Goal: Task Accomplishment & Management: Complete application form

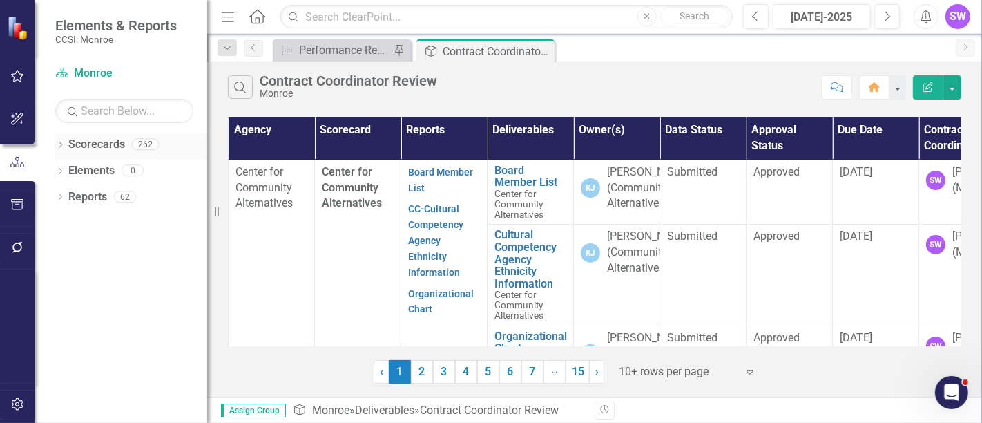
click at [59, 144] on icon "Dropdown" at bounding box center [60, 146] width 10 height 8
click at [68, 169] on icon at bounding box center [67, 169] width 3 height 7
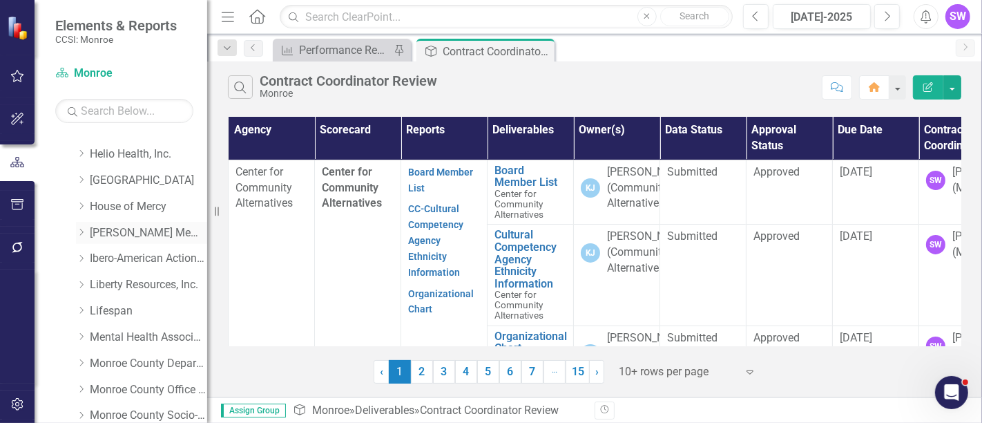
scroll to position [307, 0]
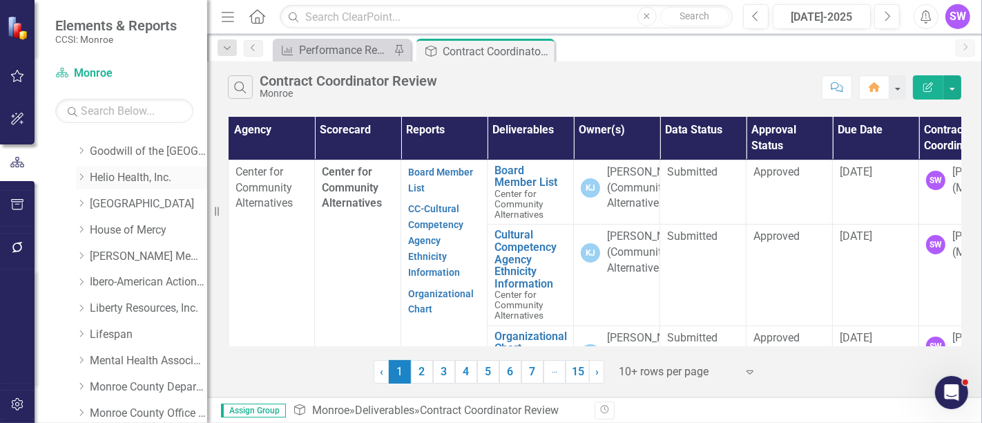
click at [83, 175] on icon "Dropdown" at bounding box center [81, 177] width 10 height 8
click at [99, 173] on link "Helio Health, Inc." at bounding box center [148, 178] width 117 height 16
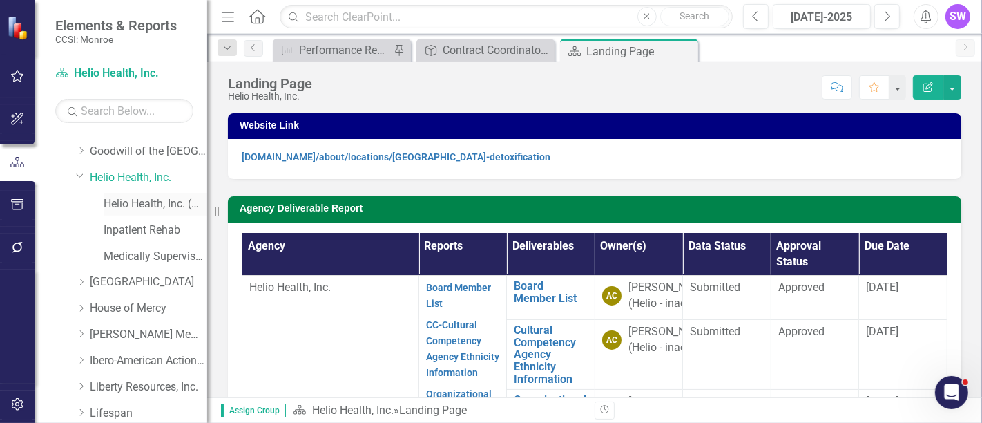
click at [162, 204] on link "Helio Health, Inc. (MCOMH Internal)" at bounding box center [156, 204] width 104 height 16
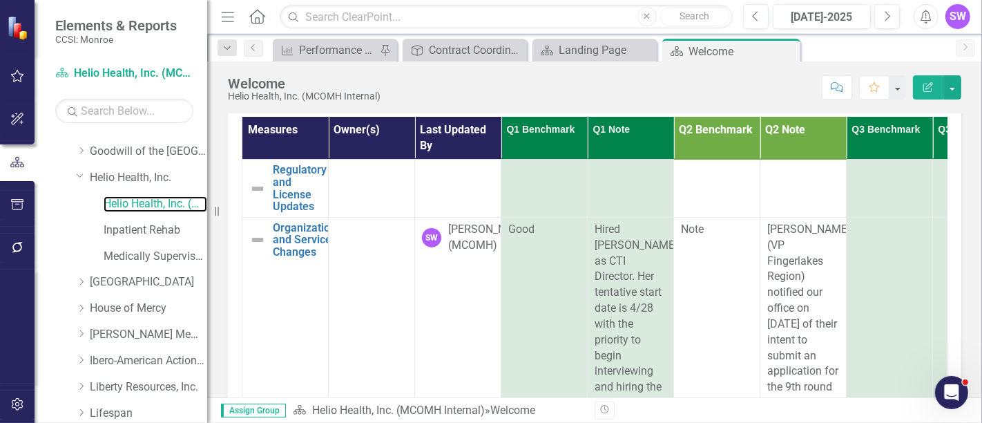
scroll to position [106, 0]
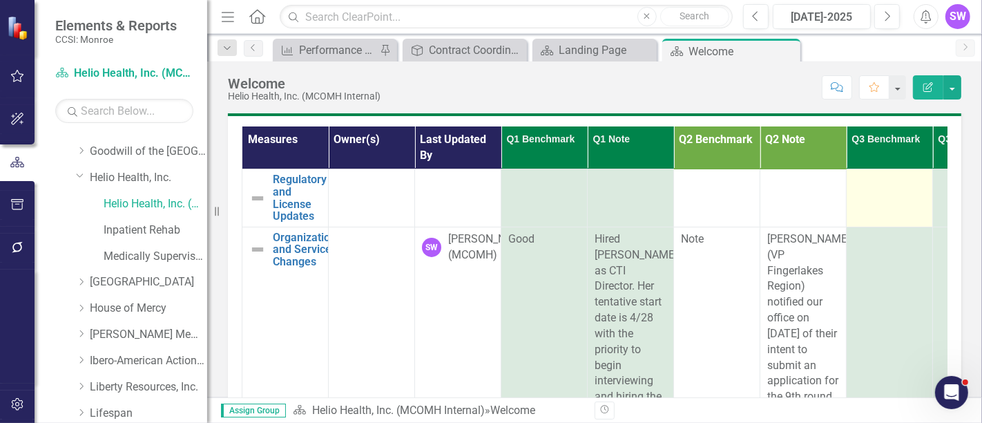
click at [905, 189] on td at bounding box center [890, 197] width 86 height 57
click at [903, 187] on div at bounding box center [890, 181] width 72 height 17
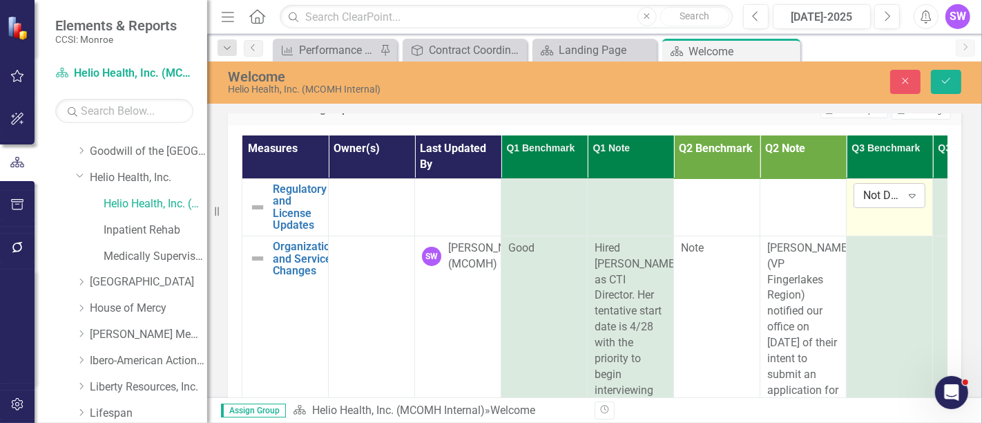
click at [910, 191] on icon "Expand" at bounding box center [913, 195] width 14 height 11
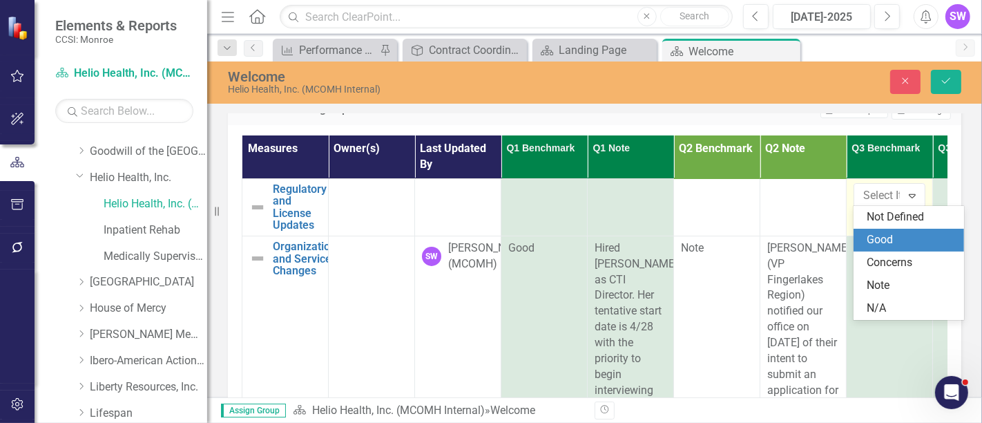
click at [902, 240] on div "Good" at bounding box center [912, 240] width 88 height 16
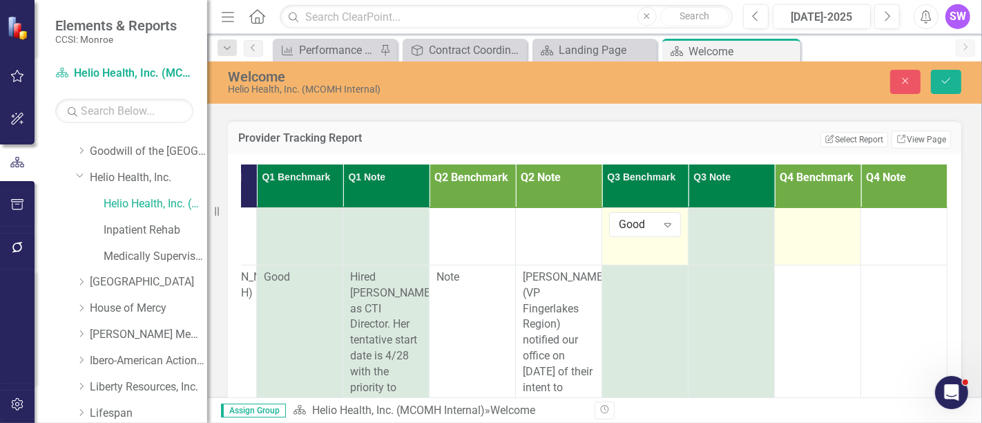
scroll to position [17, 0]
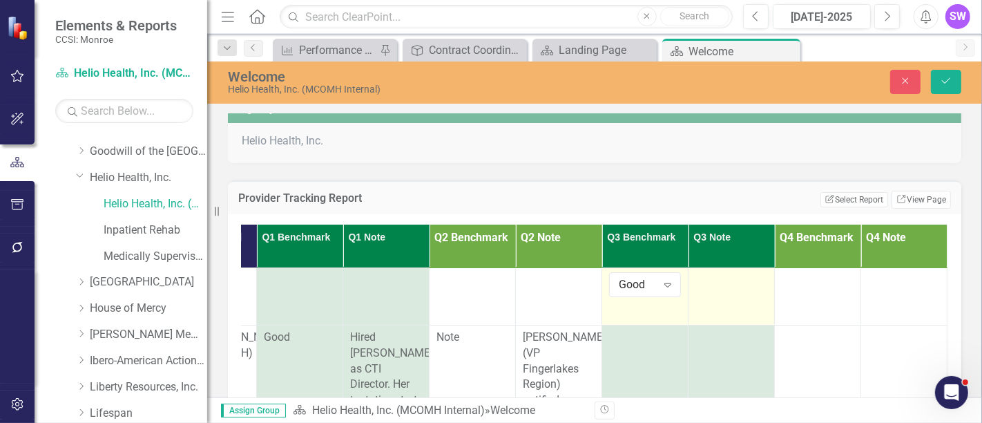
click at [702, 273] on div at bounding box center [732, 280] width 72 height 17
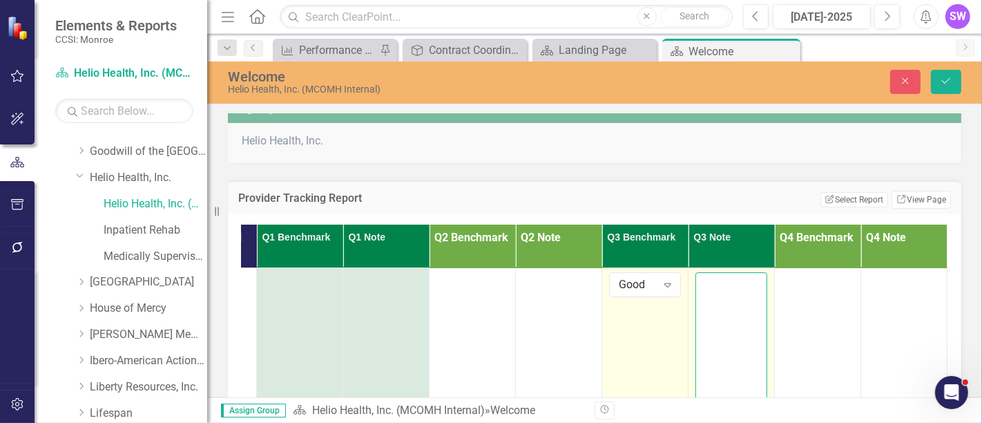
click at [703, 280] on textarea at bounding box center [732, 355] width 72 height 167
paste textarea "Hi, OASAS completed a Program Review for a recertification of [PERSON_NAME]’s M…"
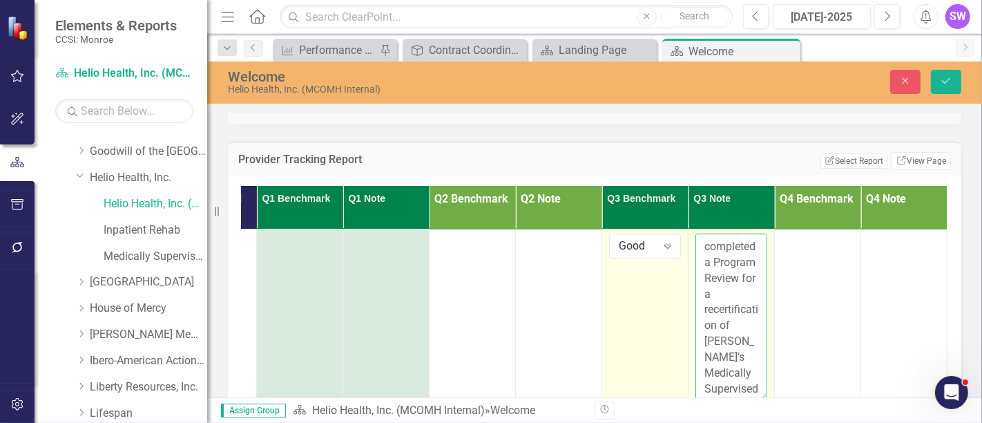
scroll to position [0, 0]
click at [709, 241] on textarea "Hi, OASAS completed a Program Review for a recertification of [PERSON_NAME]’s M…" at bounding box center [732, 316] width 72 height 167
drag, startPoint x: 729, startPoint y: 346, endPoint x: 684, endPoint y: 253, distance: 103.8
click at [696, 253] on textarea "OASAS completed a Program Review for a recertification of [PERSON_NAME]’s Medic…" at bounding box center [732, 316] width 72 height 167
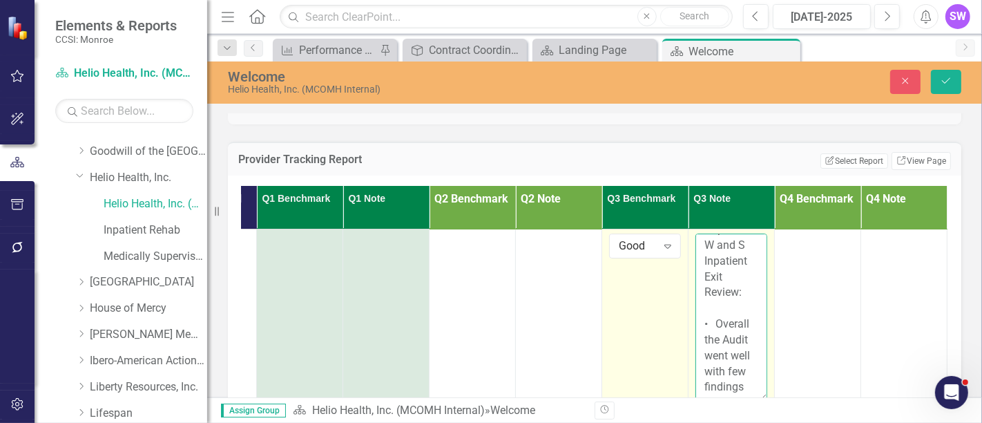
click at [706, 294] on textarea "OASAS completed a Program Review for a recertification of [PERSON_NAME]’s Medic…" at bounding box center [732, 316] width 72 height 167
click at [717, 267] on textarea "OASAS completed a Program Review for a recertification of [PERSON_NAME]’s Medic…" at bounding box center [732, 316] width 72 height 167
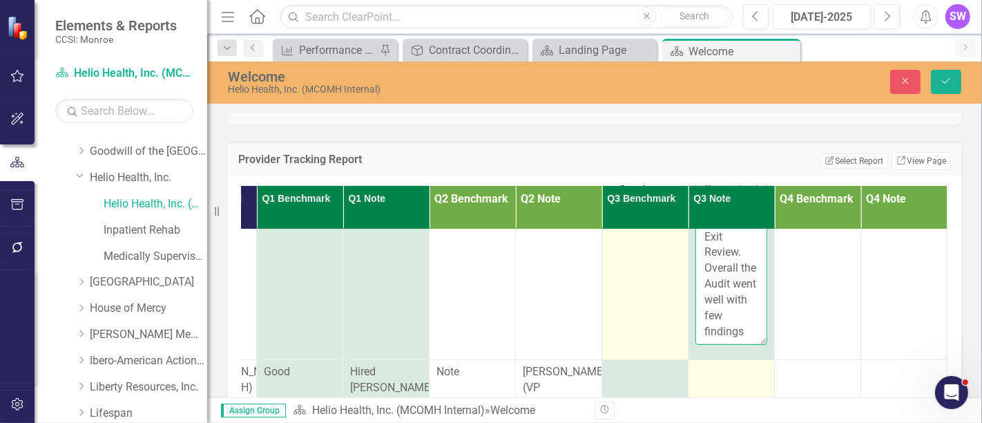
scroll to position [77, 264]
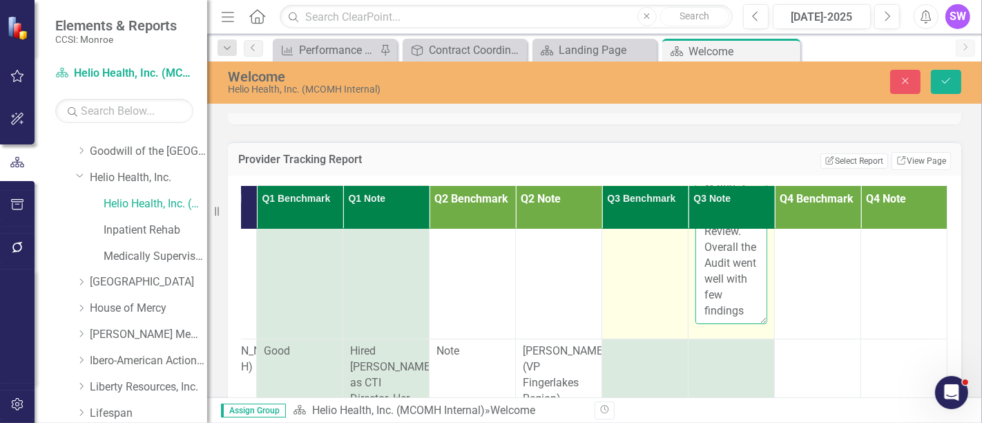
click at [730, 280] on textarea "OASAS completed a Program Review for a recertification of [PERSON_NAME]’s Medic…" at bounding box center [732, 240] width 72 height 167
click at [725, 281] on textarea "OASAS completed a Program Review for a recertification of [PERSON_NAME]’s Medic…" at bounding box center [732, 240] width 72 height 167
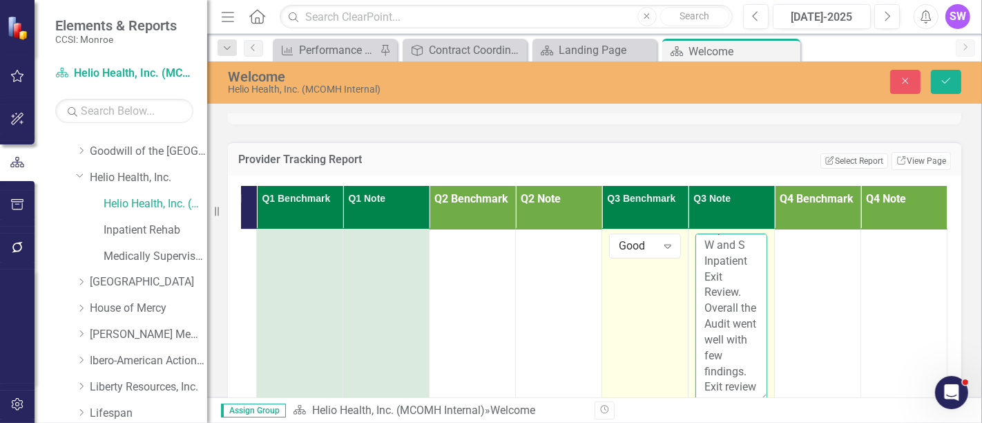
scroll to position [153, 0]
click at [728, 309] on textarea "OASAS completed a Program Review for a recertification of [PERSON_NAME]’s Medic…" at bounding box center [732, 316] width 72 height 167
click at [703, 293] on textarea "OASAS completed a Program Review for a recertification of [PERSON_NAME]’s Medic…" at bounding box center [732, 316] width 72 height 167
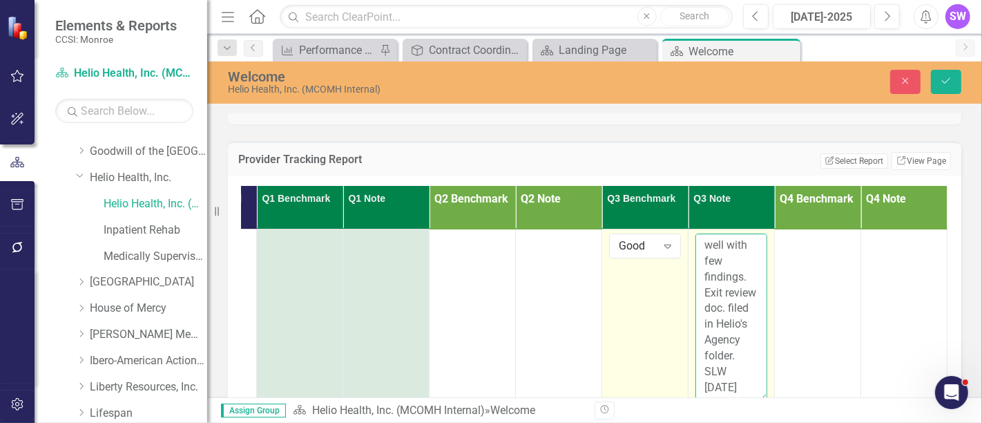
click at [706, 293] on textarea "OASAS completed a Program Review for a recertification of [PERSON_NAME]’s Medic…" at bounding box center [732, 316] width 72 height 167
type textarea "OASAS completed a Program Review for a recertification of [PERSON_NAME]’s Medic…"
click at [954, 82] on button "Save" at bounding box center [946, 82] width 30 height 24
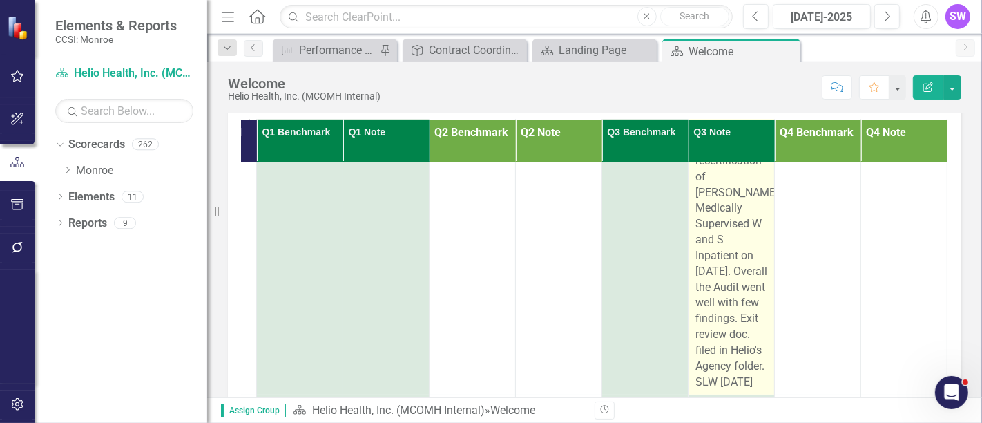
scroll to position [153, 264]
